Goal: Entertainment & Leisure: Consume media (video, audio)

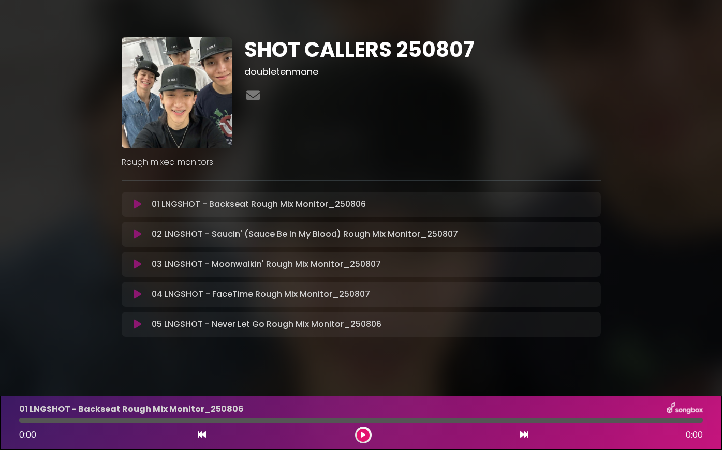
click at [133, 233] on button at bounding box center [138, 234] width 20 height 10
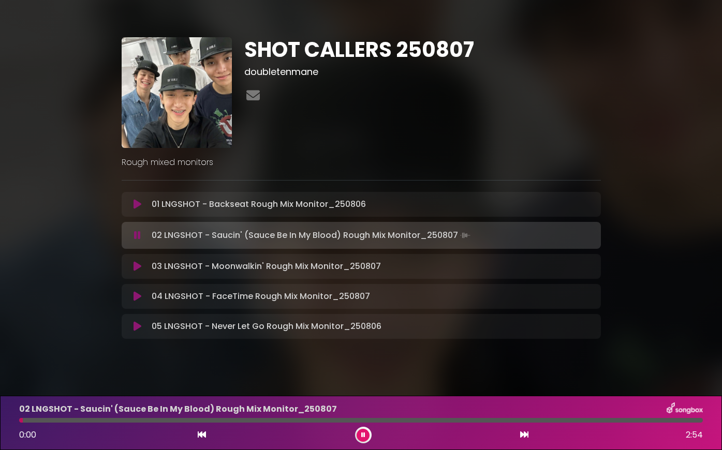
scroll to position [9, 0]
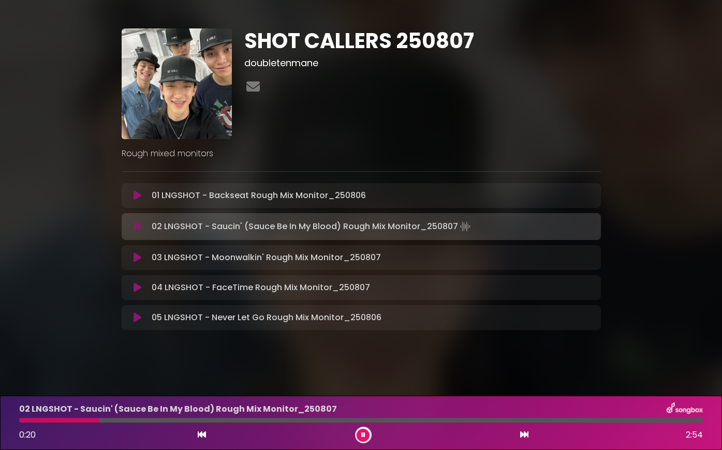
click at [366, 435] on button at bounding box center [363, 435] width 13 height 13
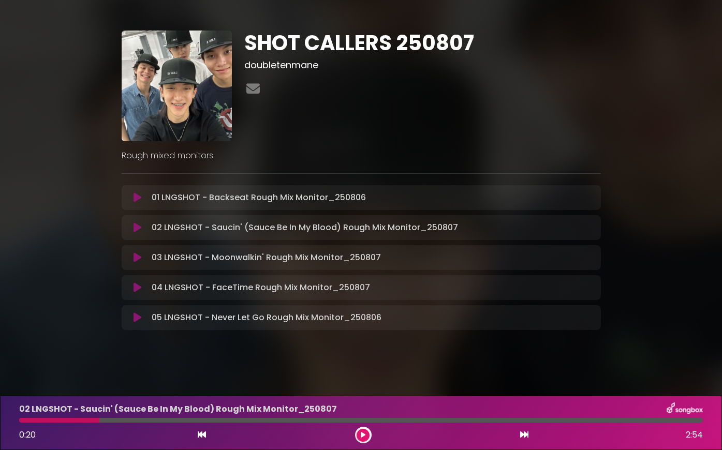
drag, startPoint x: 109, startPoint y: 424, endPoint x: 67, endPoint y: 426, distance: 41.9
click at [67, 426] on div "02 LNGSHOT - Saucin' (Sauce Be In My Blood) Rough Mix Monitor_[DATE] 0:20 2:54" at bounding box center [361, 423] width 696 height 41
click at [21, 421] on div at bounding box center [59, 420] width 80 height 5
click at [365, 436] on icon at bounding box center [363, 435] width 5 height 6
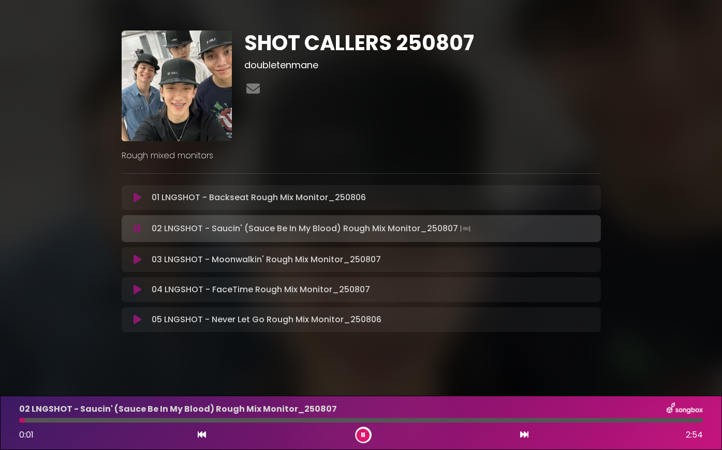
click at [141, 200] on button at bounding box center [138, 198] width 20 height 10
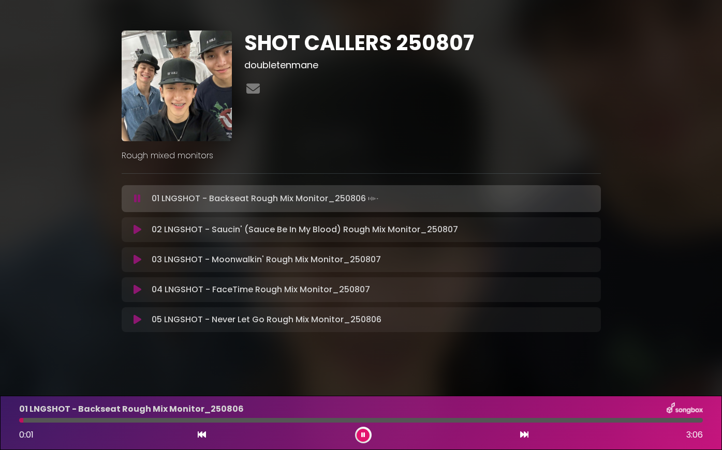
click at [637, 418] on div "01 LNGSHOT - Backseat Rough Mix Monitor_[DATE] 0:01 3:06" at bounding box center [361, 423] width 696 height 41
click at [648, 421] on div at bounding box center [361, 420] width 684 height 5
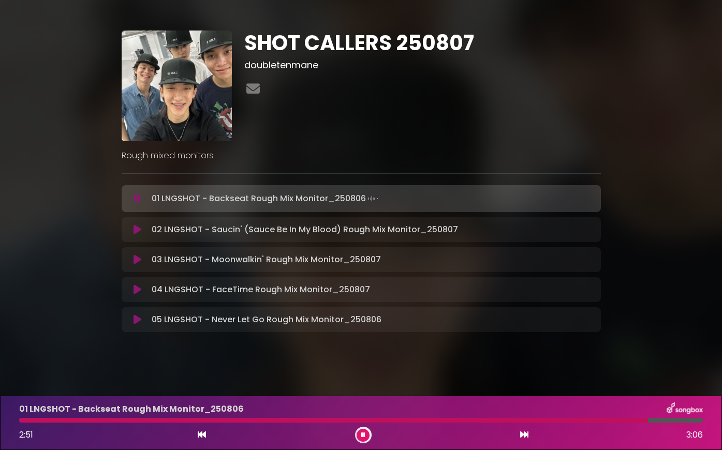
click at [648, 421] on div at bounding box center [361, 420] width 684 height 5
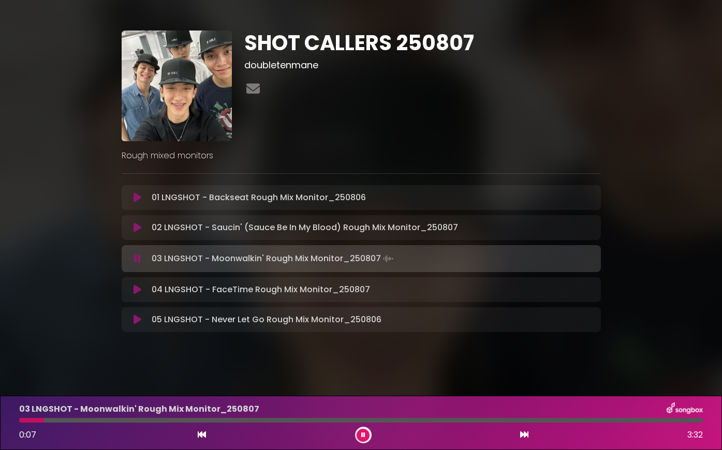
click at [363, 435] on icon at bounding box center [363, 435] width 4 height 6
